Goal: Information Seeking & Learning: Learn about a topic

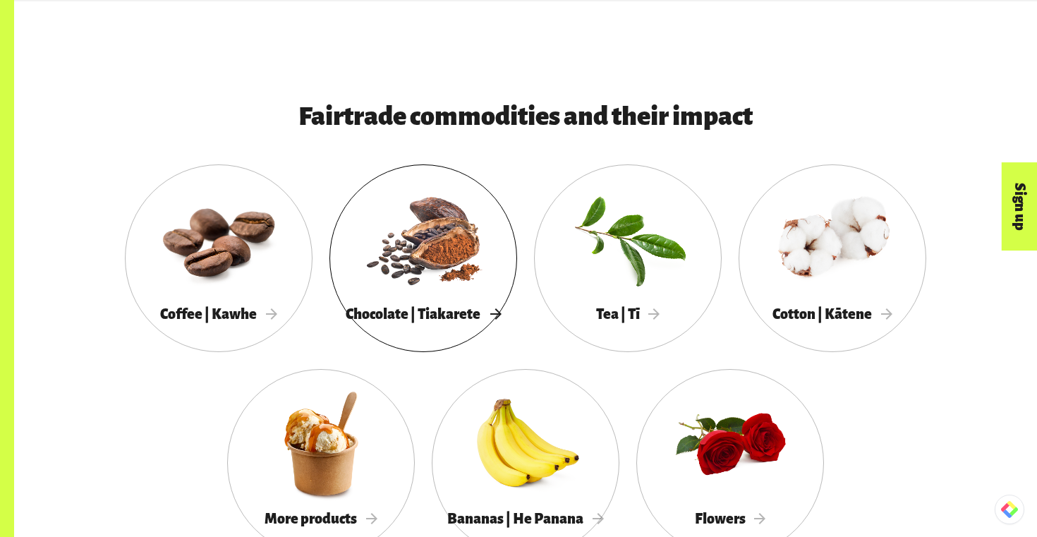
scroll to position [1316, 0]
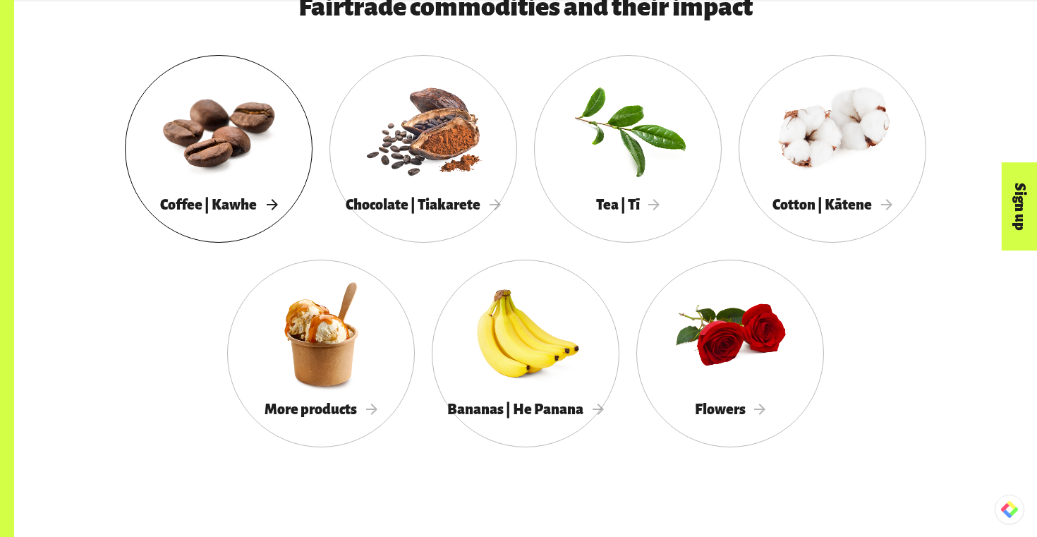
click at [247, 181] on div at bounding box center [219, 129] width 188 height 122
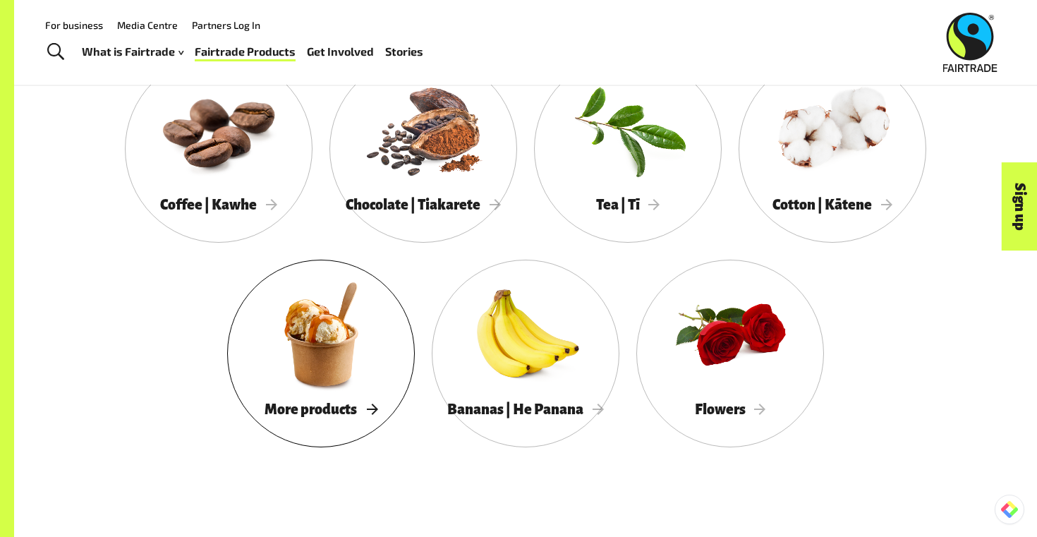
click at [306, 375] on div at bounding box center [321, 334] width 188 height 122
click at [577, 342] on div at bounding box center [526, 334] width 188 height 122
click at [445, 188] on div at bounding box center [424, 129] width 188 height 122
click at [647, 191] on div "Tea | Tī" at bounding box center [628, 205] width 188 height 29
click at [900, 167] on div at bounding box center [833, 129] width 188 height 122
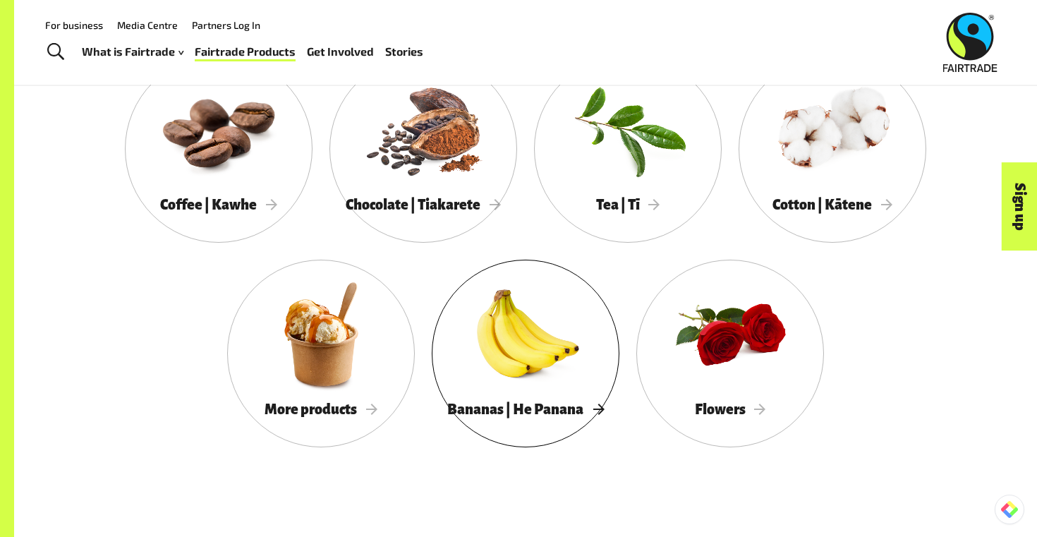
click at [555, 363] on div at bounding box center [526, 334] width 188 height 122
click at [695, 403] on span "Flowers" at bounding box center [730, 410] width 71 height 16
click at [375, 395] on div "More products" at bounding box center [321, 409] width 188 height 29
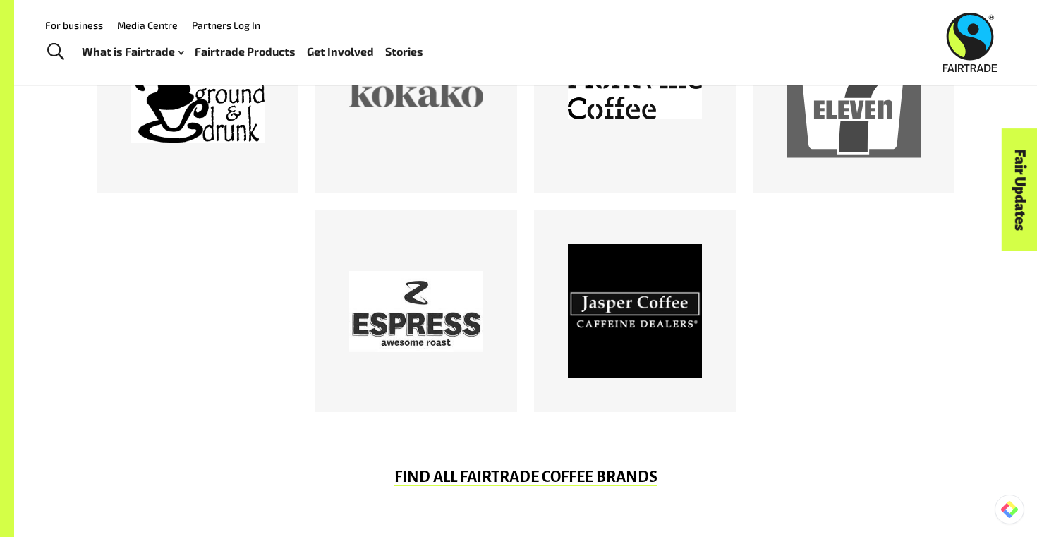
scroll to position [785, 0]
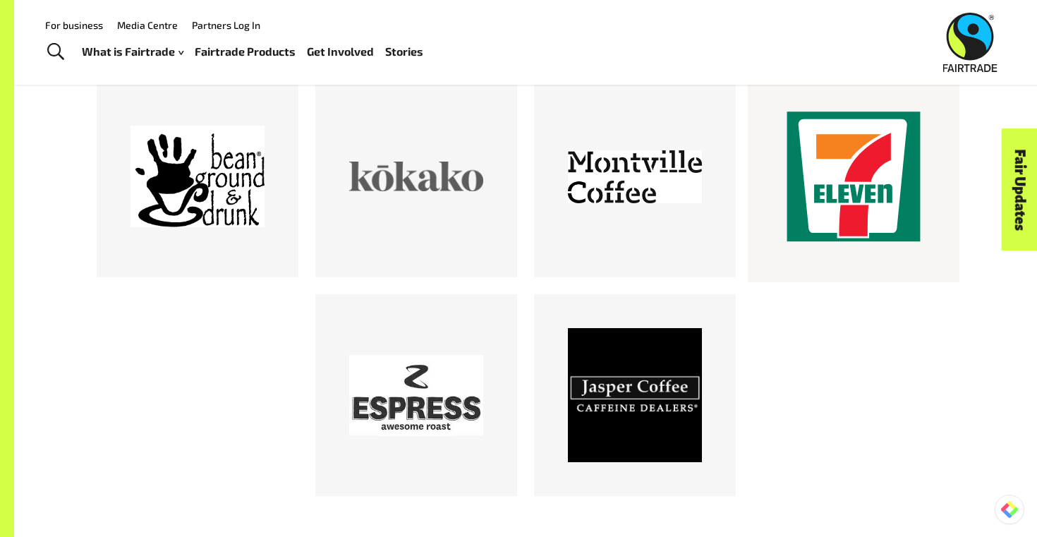
click at [831, 191] on div at bounding box center [854, 176] width 134 height 134
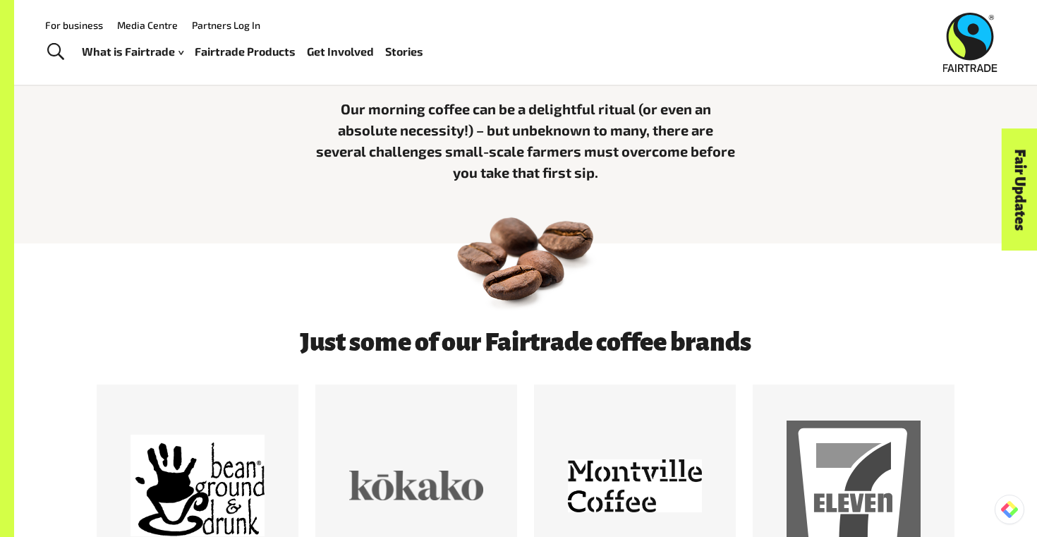
scroll to position [394, 0]
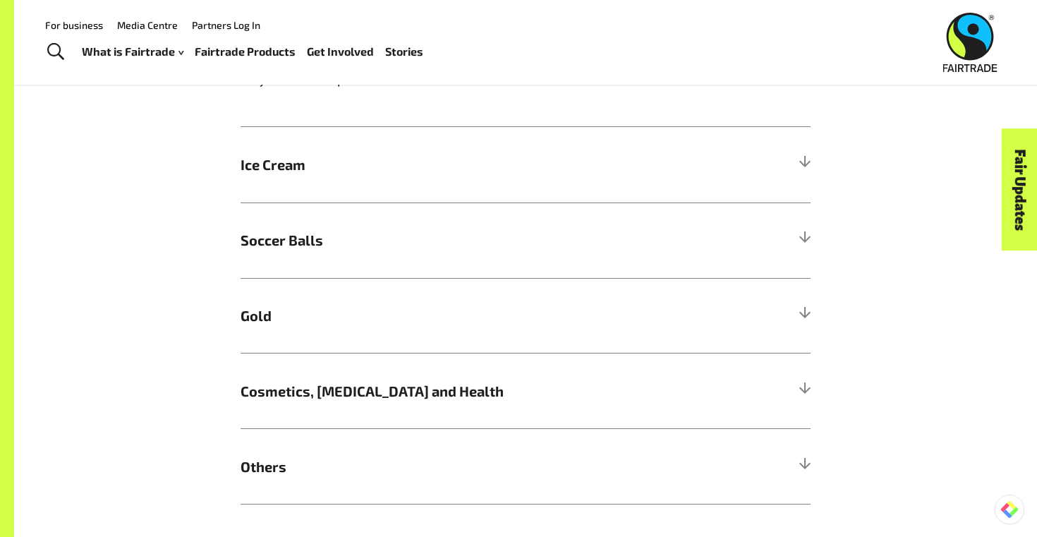
scroll to position [875, 0]
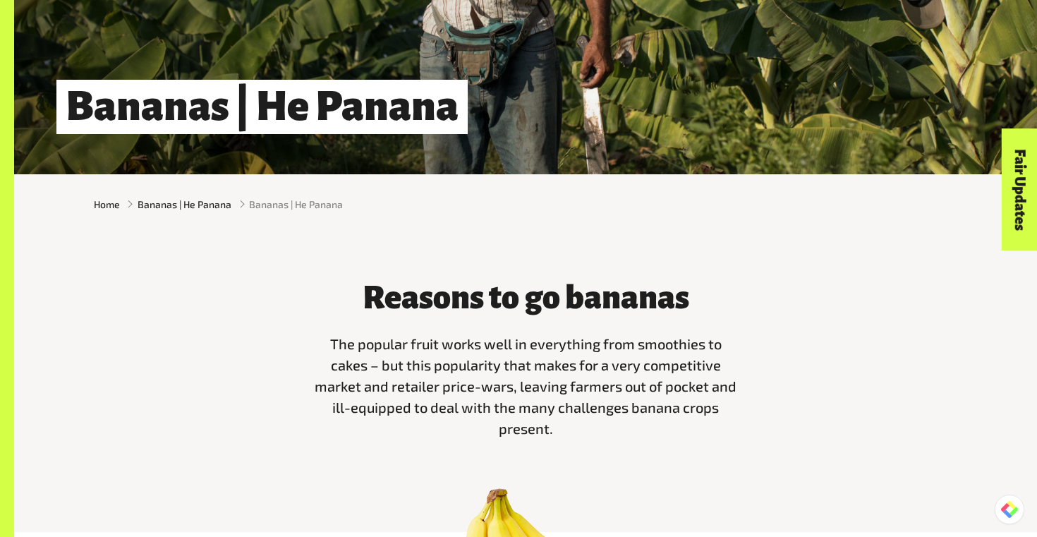
scroll to position [59, 0]
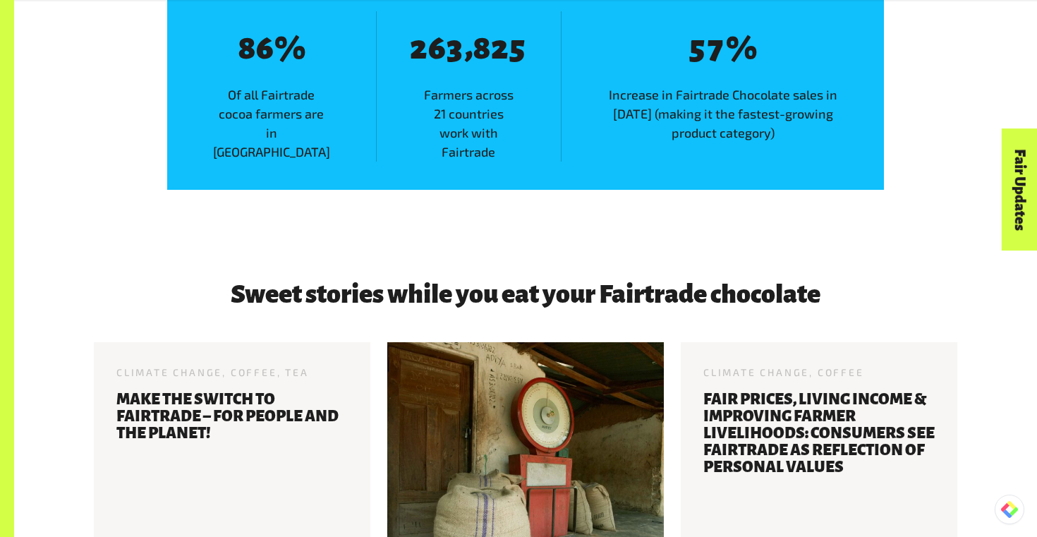
scroll to position [2018, 0]
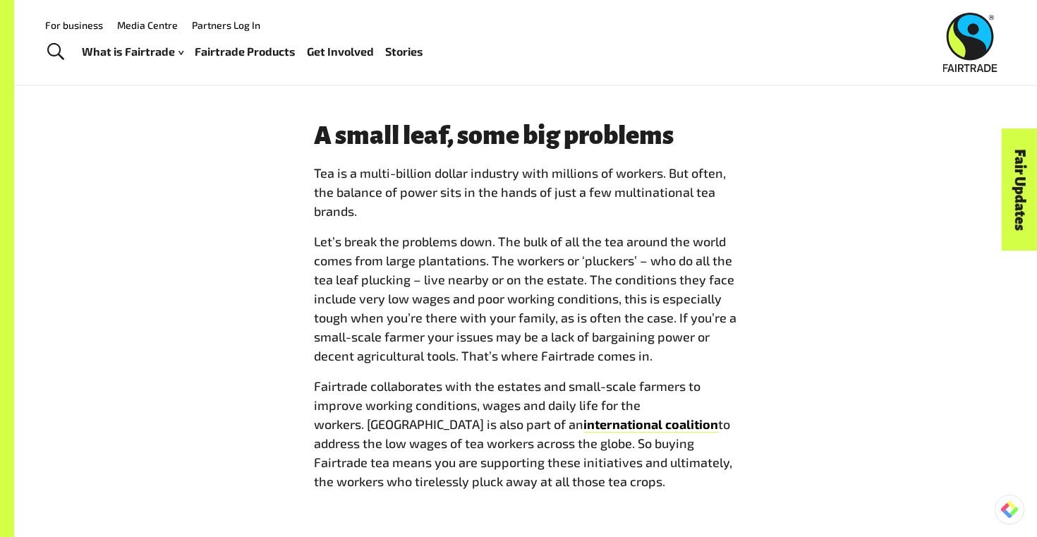
scroll to position [737, 0]
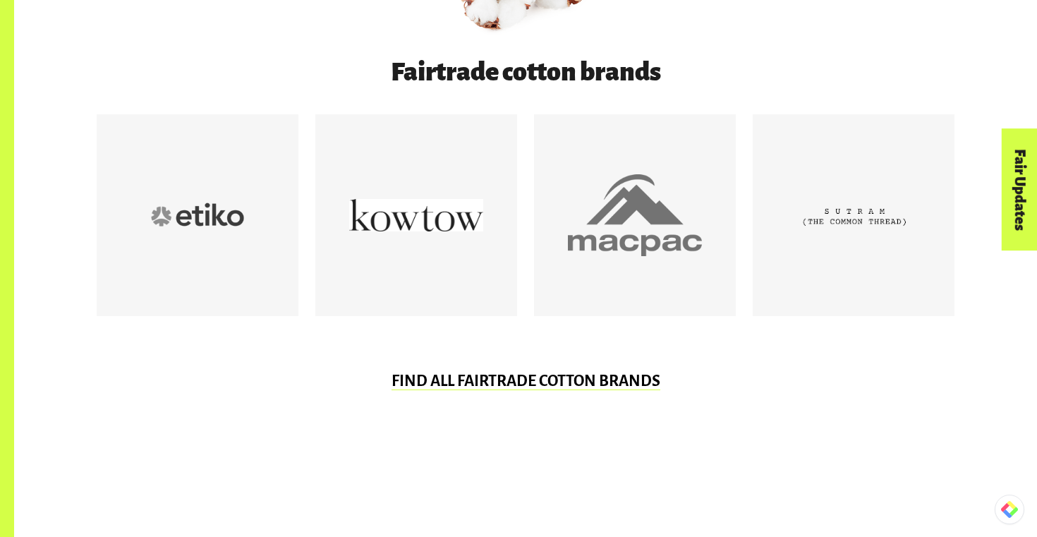
scroll to position [772, 0]
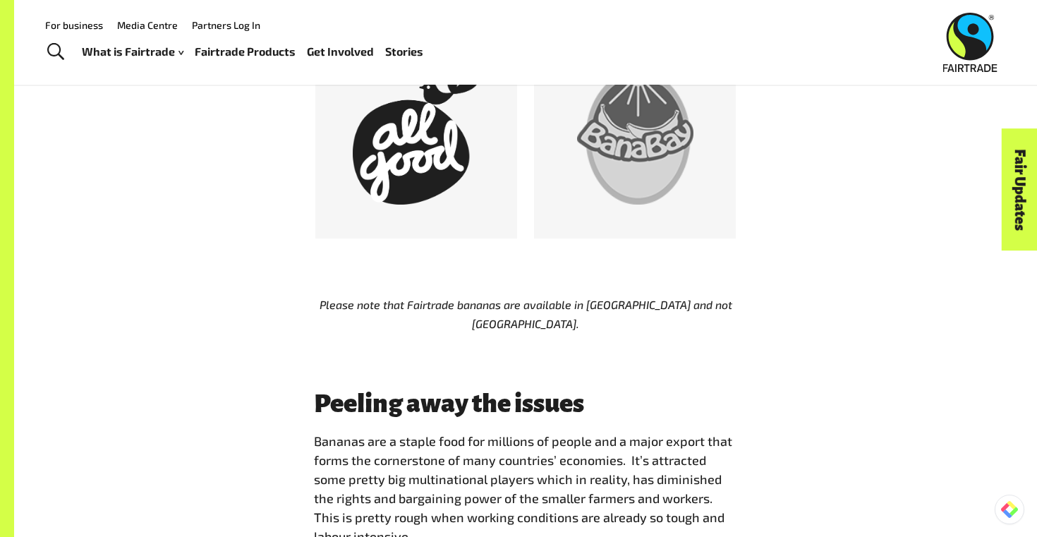
scroll to position [802, 0]
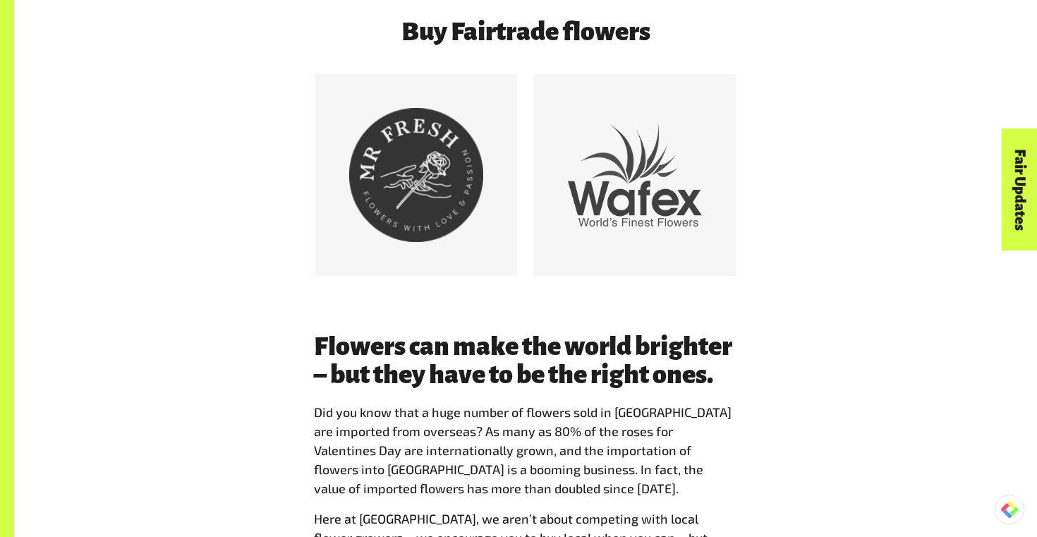
scroll to position [794, 0]
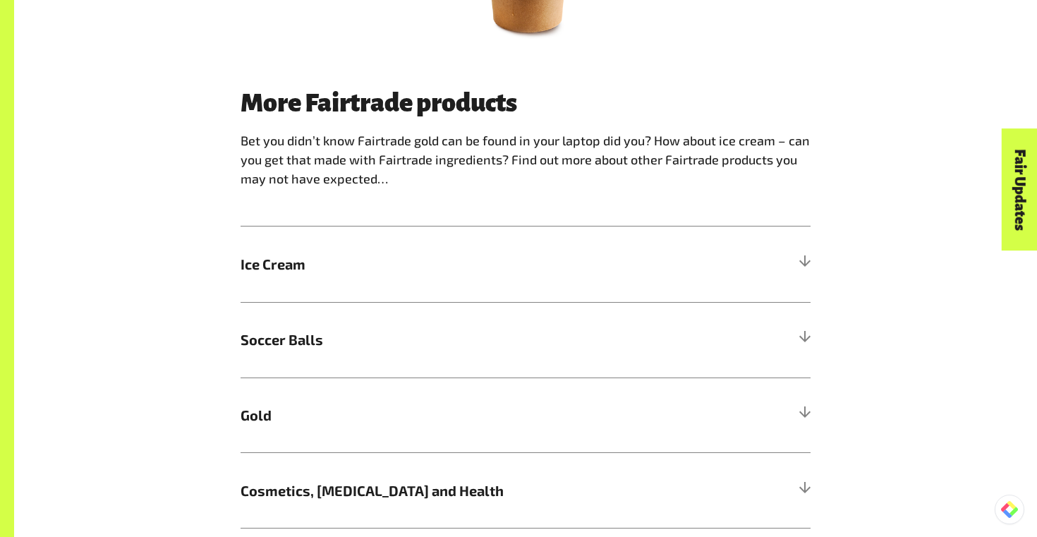
scroll to position [823, 0]
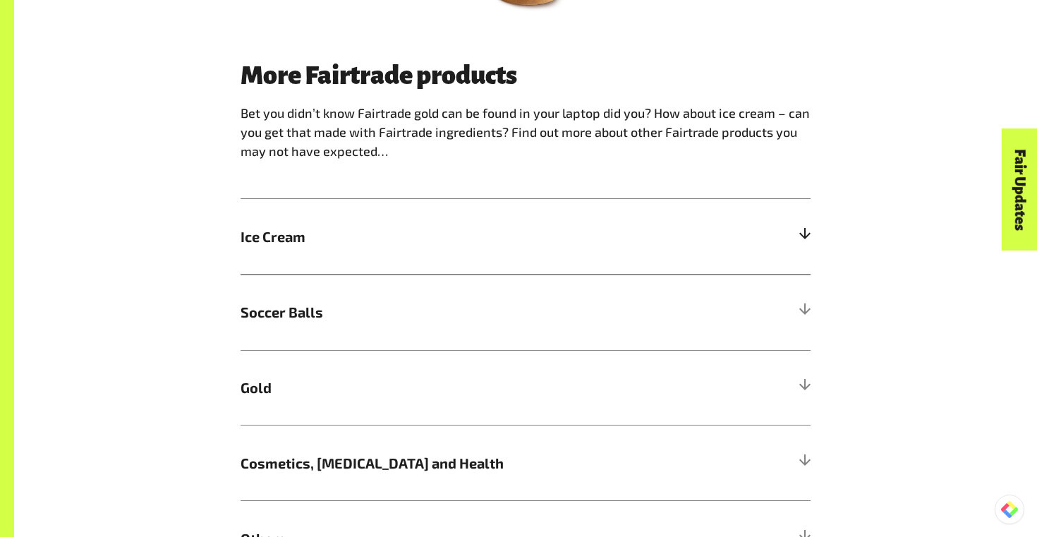
click at [434, 261] on h5 "Ice Cream" at bounding box center [526, 237] width 570 height 76
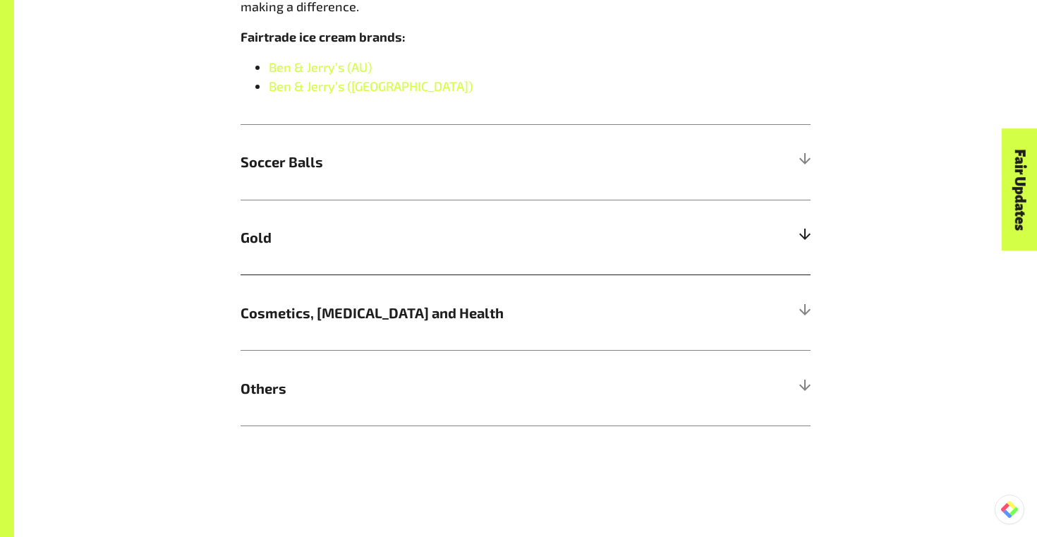
scroll to position [1185, 0]
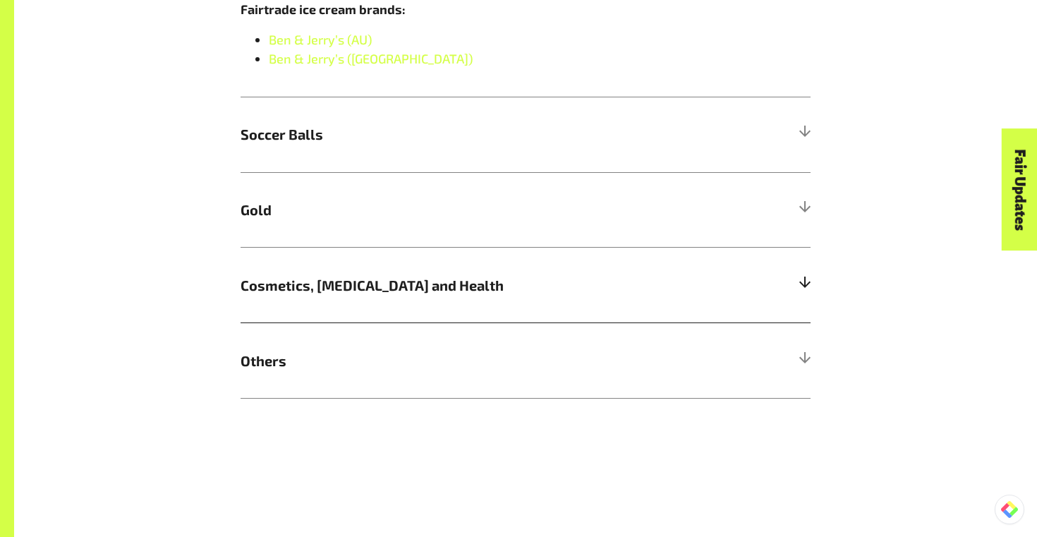
click at [408, 311] on h5 "Cosmetics, [MEDICAL_DATA] and Health" at bounding box center [526, 285] width 570 height 76
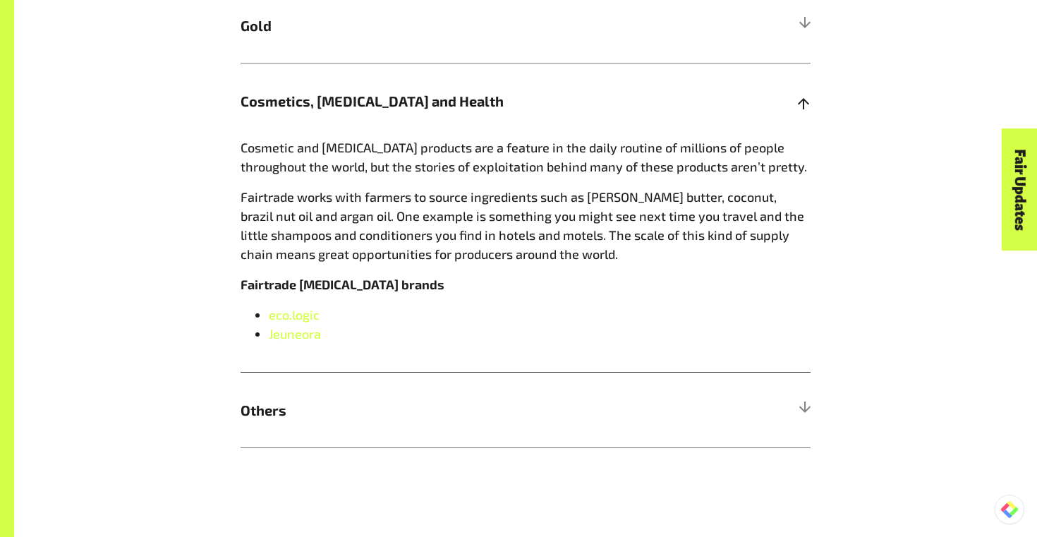
click at [406, 115] on h5 "Cosmetics, [MEDICAL_DATA] and Health" at bounding box center [526, 101] width 570 height 76
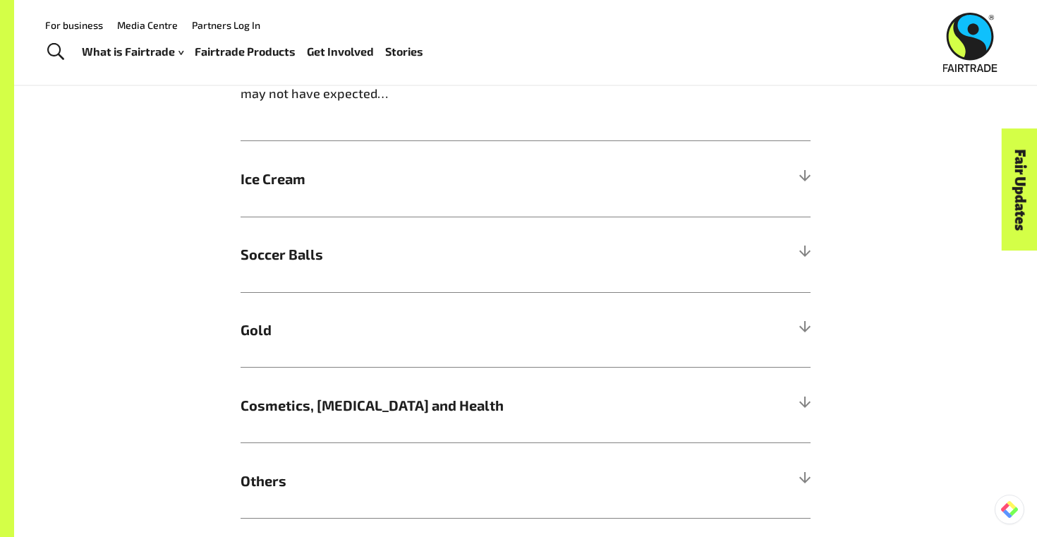
scroll to position [884, 0]
